Goal: Task Accomplishment & Management: Use online tool/utility

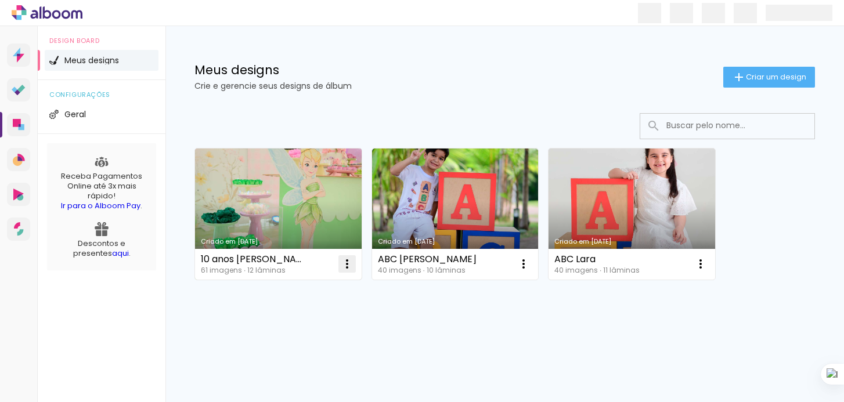
click at [343, 260] on iron-icon at bounding box center [347, 264] width 14 height 14
click at [293, 187] on link "Criado em [DATE]" at bounding box center [278, 214] width 167 height 131
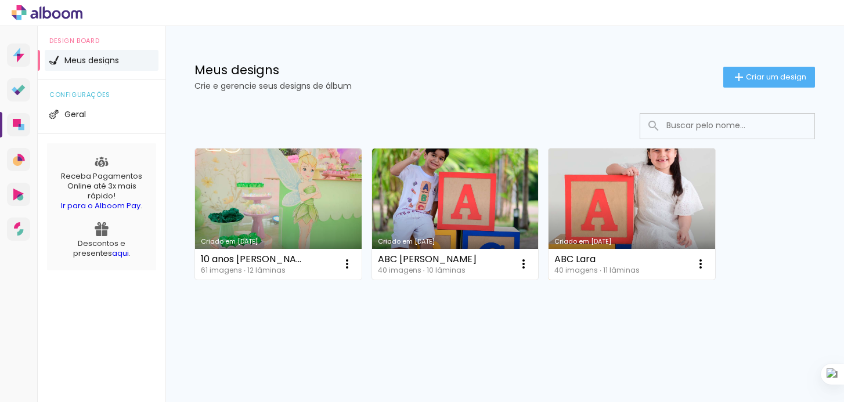
click at [620, 206] on link "Criado em [DATE]" at bounding box center [631, 214] width 167 height 131
